Goal: Find specific page/section: Find specific page/section

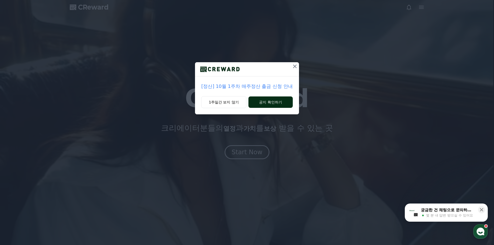
click at [271, 103] on button "공지 확인하기" at bounding box center [270, 101] width 44 height 11
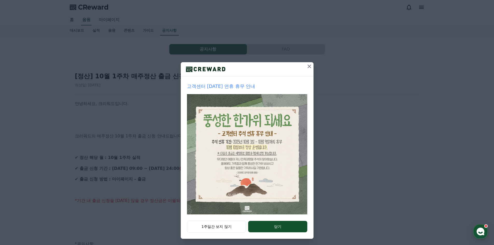
click at [306, 66] on icon at bounding box center [309, 66] width 6 height 6
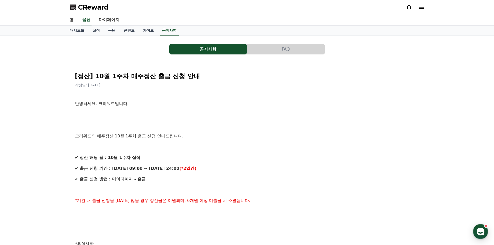
drag, startPoint x: 176, startPoint y: 175, endPoint x: 179, endPoint y: 158, distance: 17.7
click at [177, 161] on div "안녕하세요, 크리워드입니다. 크리워드의 매주정산 10월 1주차 출금 신청 안내드립니다. ✔ 정산 해당 월 : 10월 1주차 실적 ✔ 출금 신청…" at bounding box center [247, 249] width 344 height 298
drag, startPoint x: 291, startPoint y: 165, endPoint x: 240, endPoint y: 62, distance: 115.3
click at [113, 21] on link "마이페이지" at bounding box center [109, 20] width 29 height 11
select select "**********"
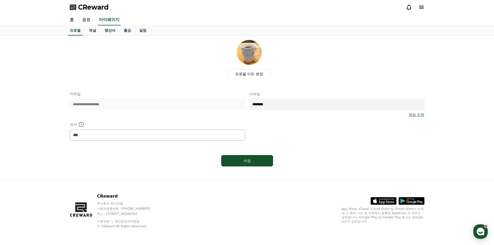
click at [114, 29] on link "정산서" at bounding box center [109, 31] width 19 height 10
